Goal: Entertainment & Leisure: Consume media (video, audio)

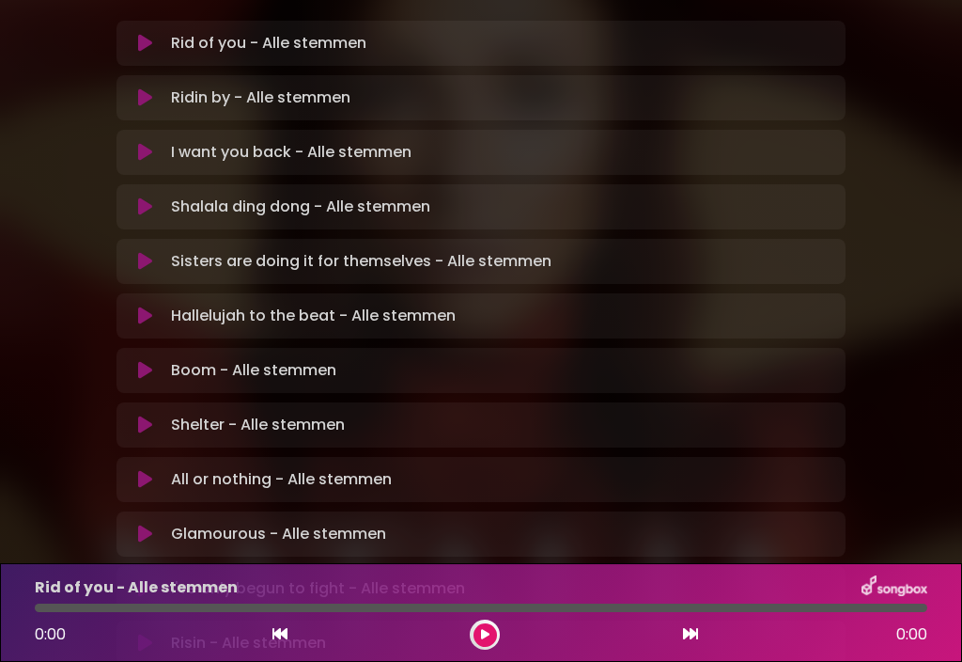
scroll to position [481, 0]
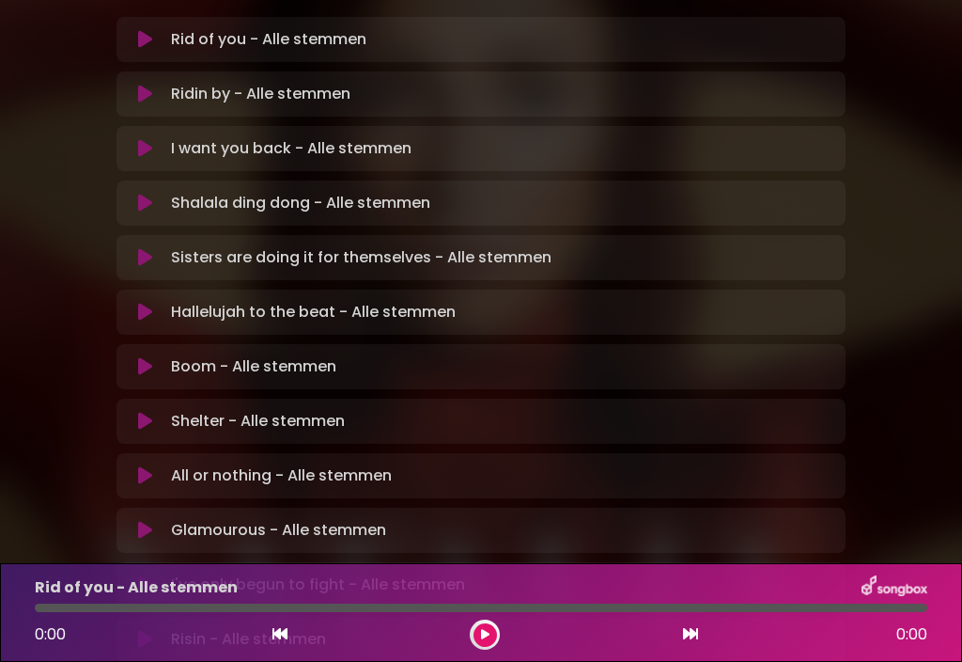
click at [158, 412] on button at bounding box center [146, 421] width 36 height 19
click at [494, 629] on button at bounding box center [485, 634] width 23 height 23
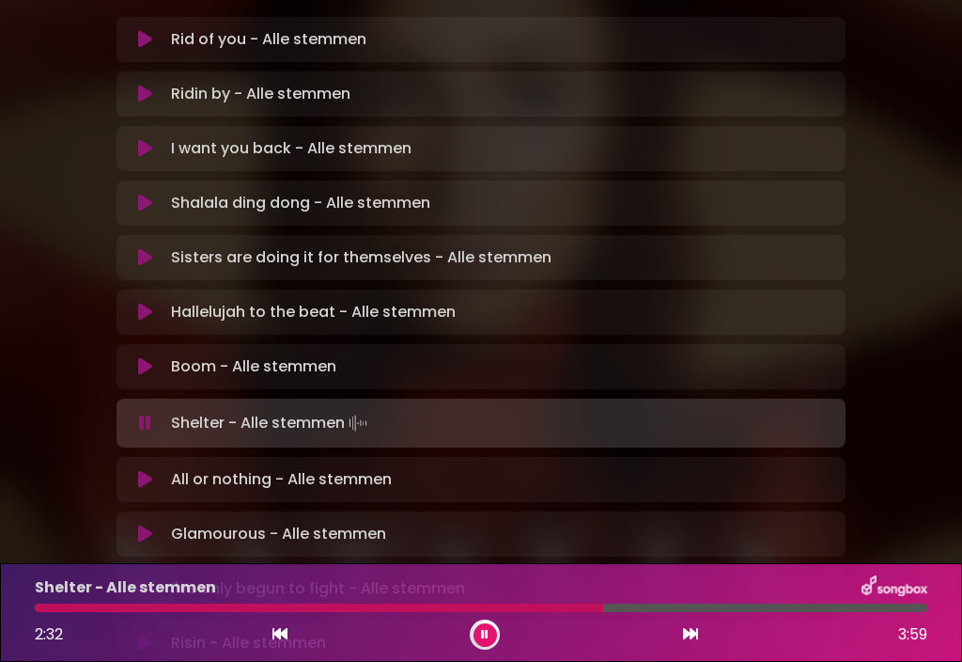
click at [733, 610] on div at bounding box center [481, 607] width 893 height 8
click at [780, 604] on div at bounding box center [481, 607] width 893 height 8
click at [698, 643] on button at bounding box center [690, 634] width 17 height 24
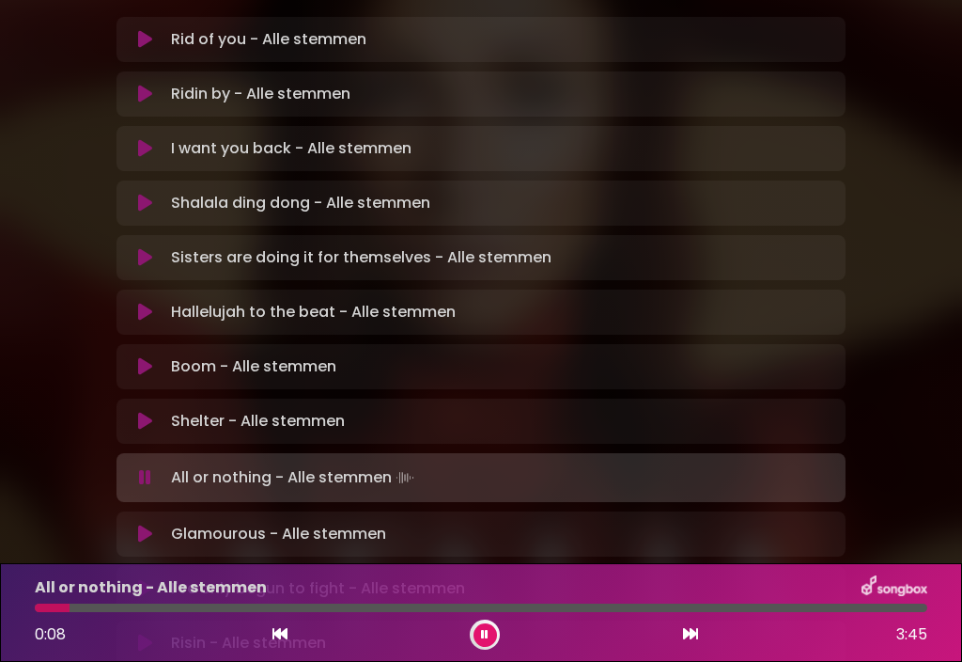
click at [285, 642] on button at bounding box center [280, 634] width 17 height 24
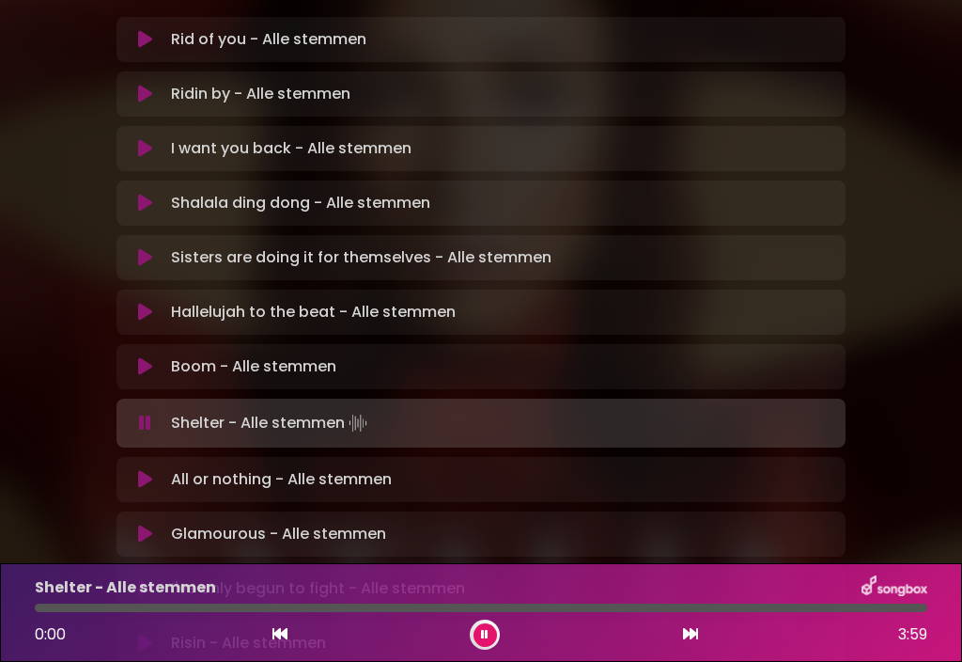
click at [584, 610] on div at bounding box center [481, 607] width 893 height 8
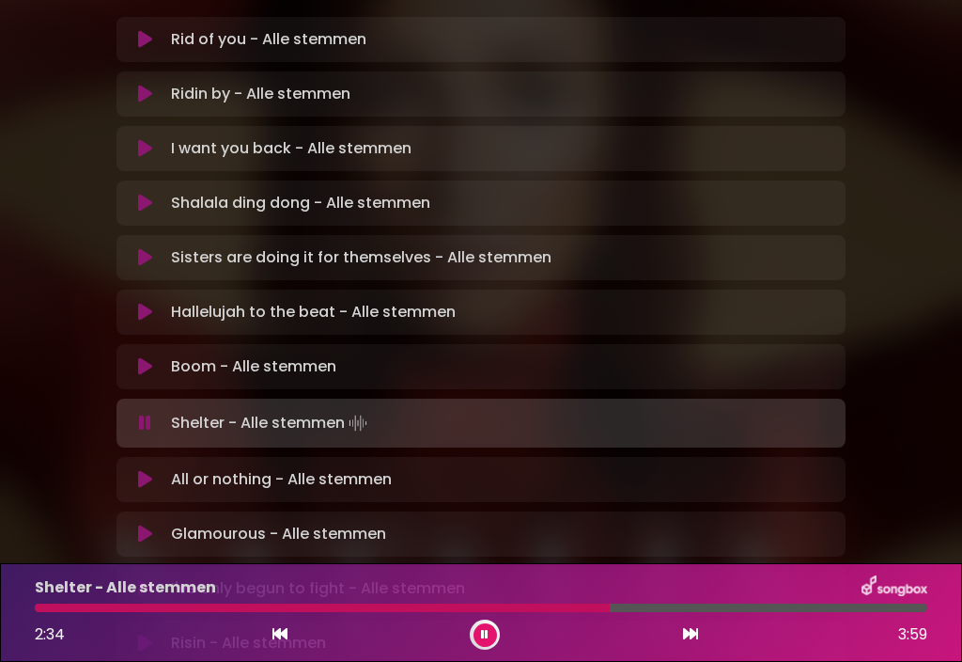
click at [360, 607] on div at bounding box center [322, 607] width 575 height 8
click at [332, 609] on div at bounding box center [216, 607] width 362 height 8
click at [258, 603] on div at bounding box center [190, 607] width 310 height 8
click at [684, 646] on button at bounding box center [690, 634] width 17 height 24
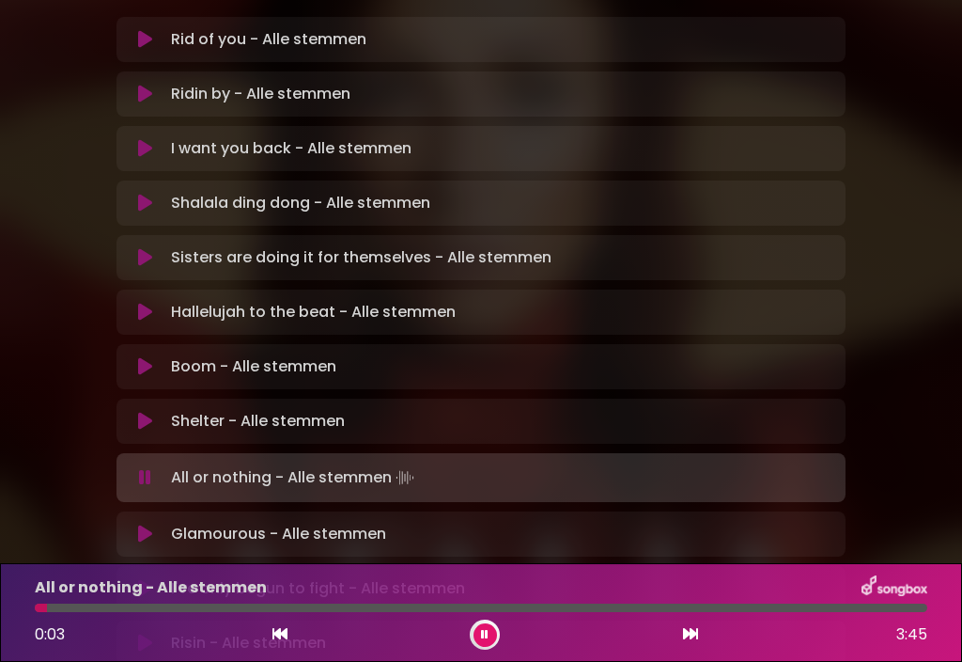
click at [112, 607] on div at bounding box center [481, 607] width 893 height 8
click at [141, 609] on div at bounding box center [481, 607] width 893 height 8
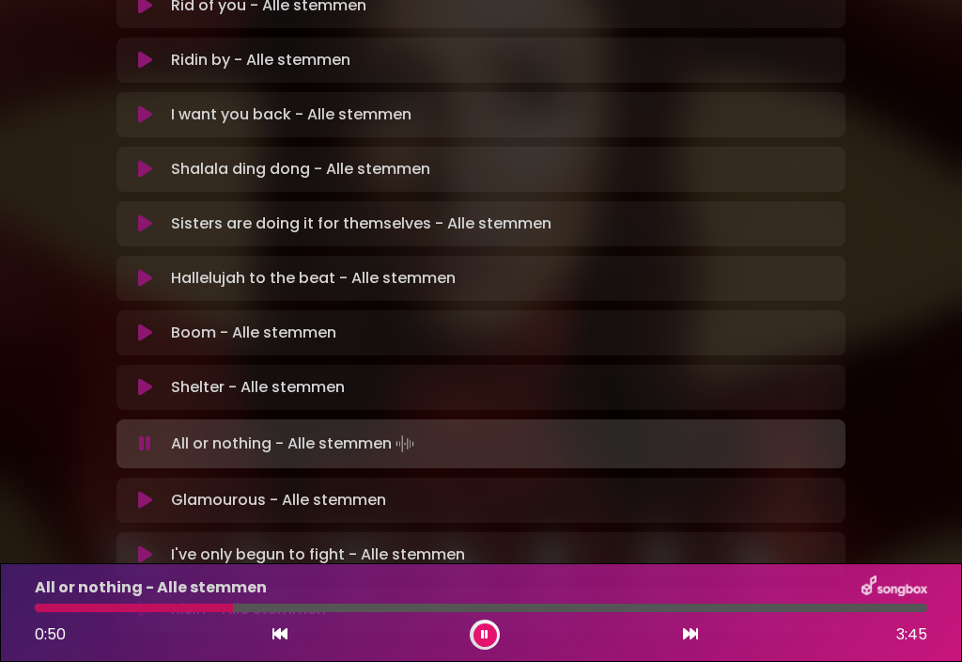
scroll to position [508, 0]
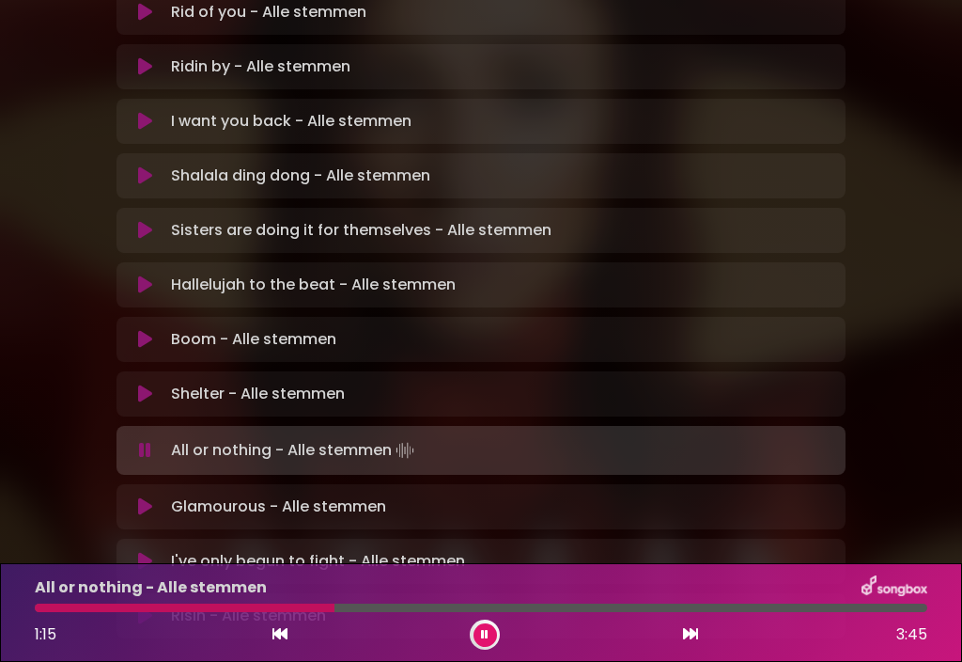
click at [383, 609] on div at bounding box center [481, 607] width 893 height 8
click at [564, 606] on div at bounding box center [351, 607] width 633 height 8
click at [554, 604] on div at bounding box center [308, 607] width 546 height 8
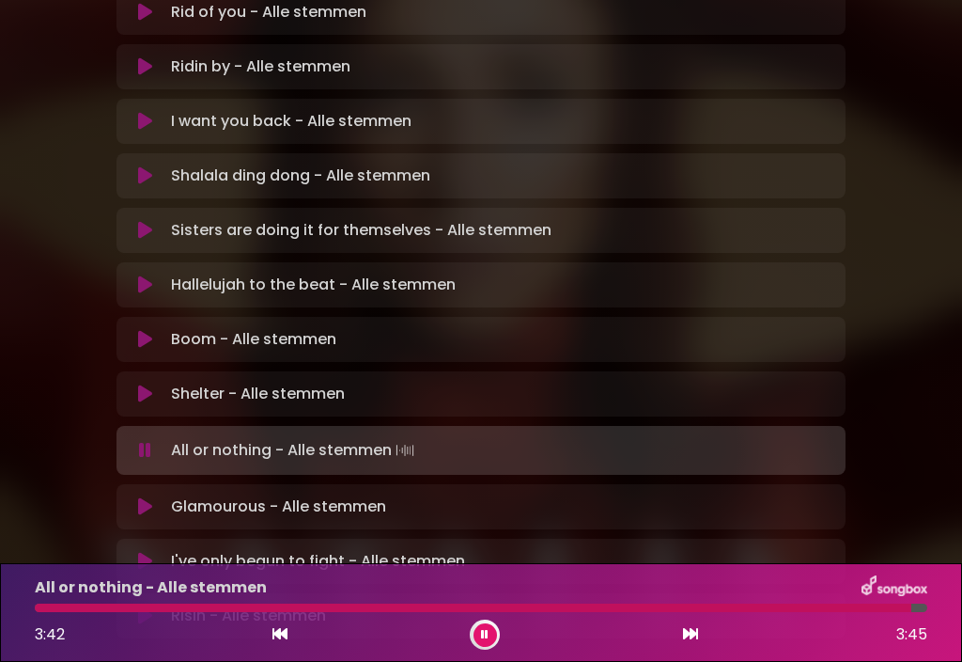
click at [487, 629] on icon at bounding box center [485, 634] width 8 height 11
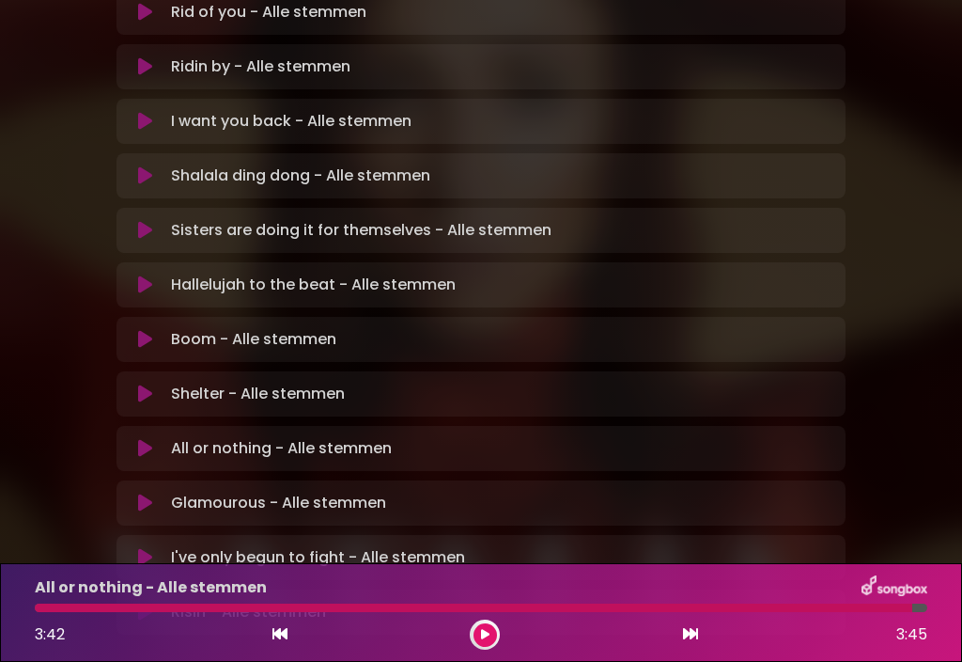
click at [693, 628] on icon at bounding box center [690, 633] width 15 height 15
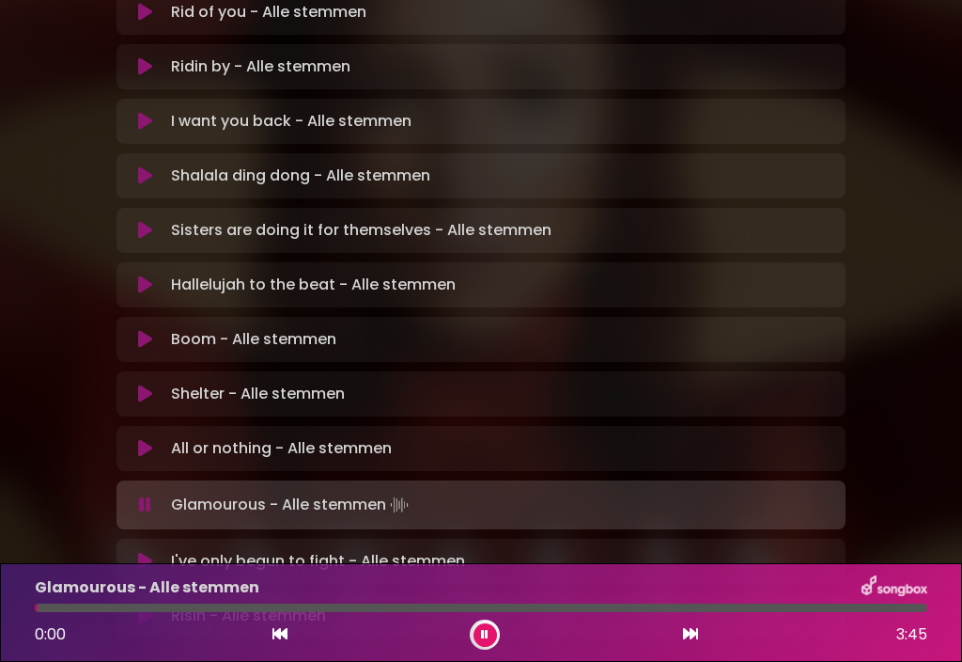
click at [490, 643] on button at bounding box center [485, 634] width 23 height 23
